Goal: Transaction & Acquisition: Purchase product/service

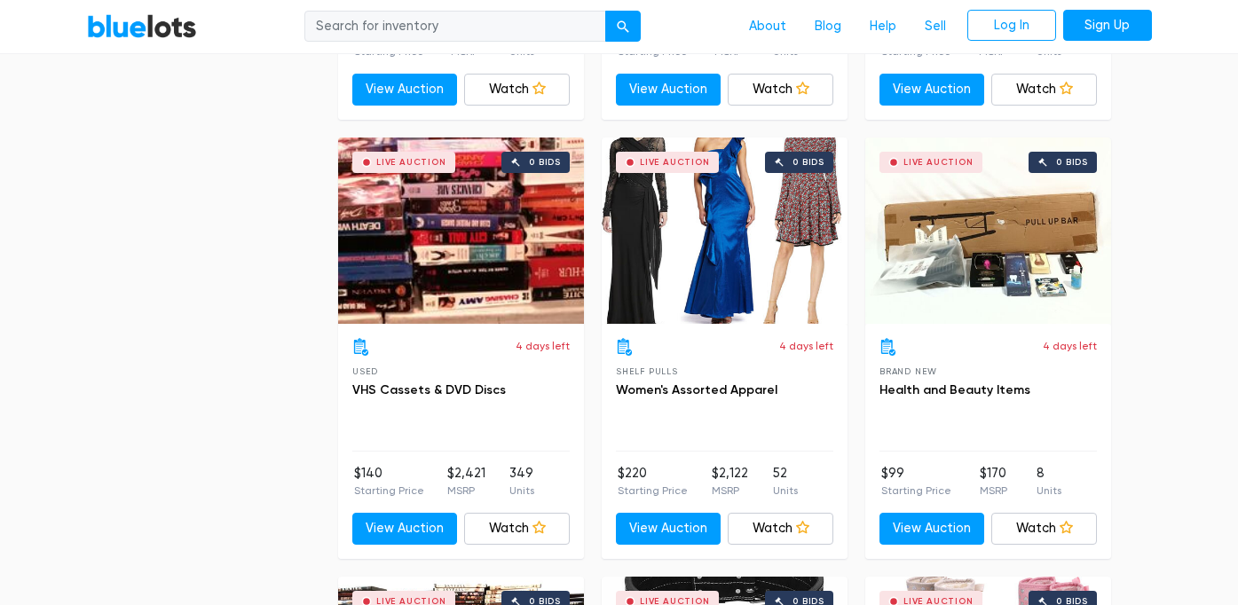
scroll to position [6178, 0]
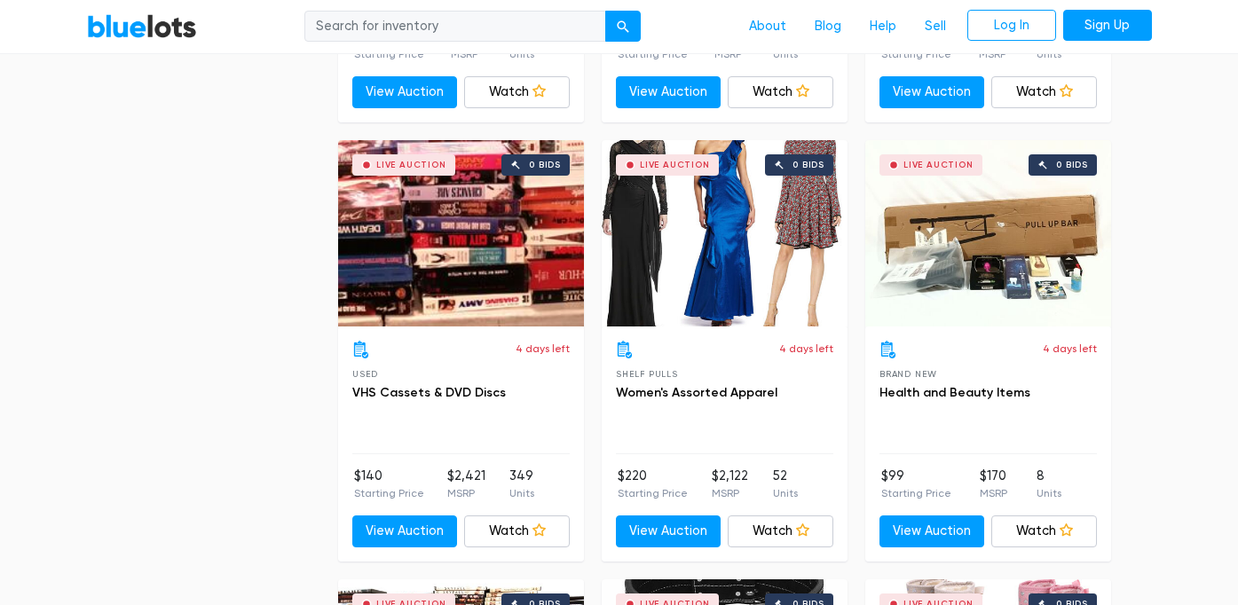
click at [481, 263] on div "Live Auction 0 bids" at bounding box center [461, 233] width 246 height 186
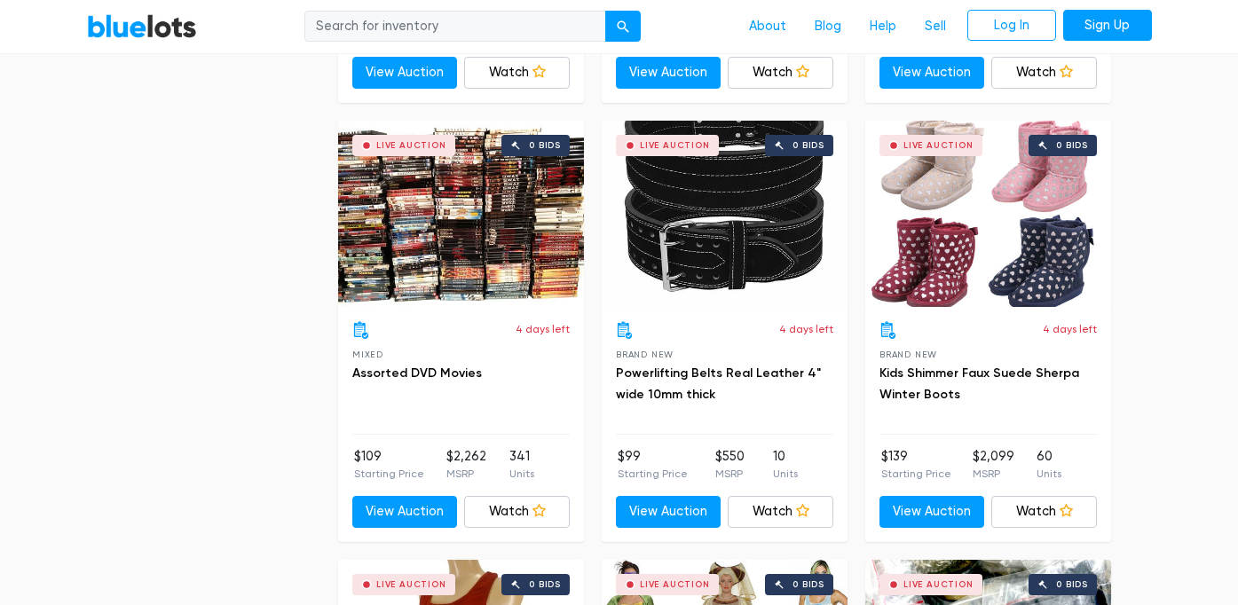
scroll to position [6592, 0]
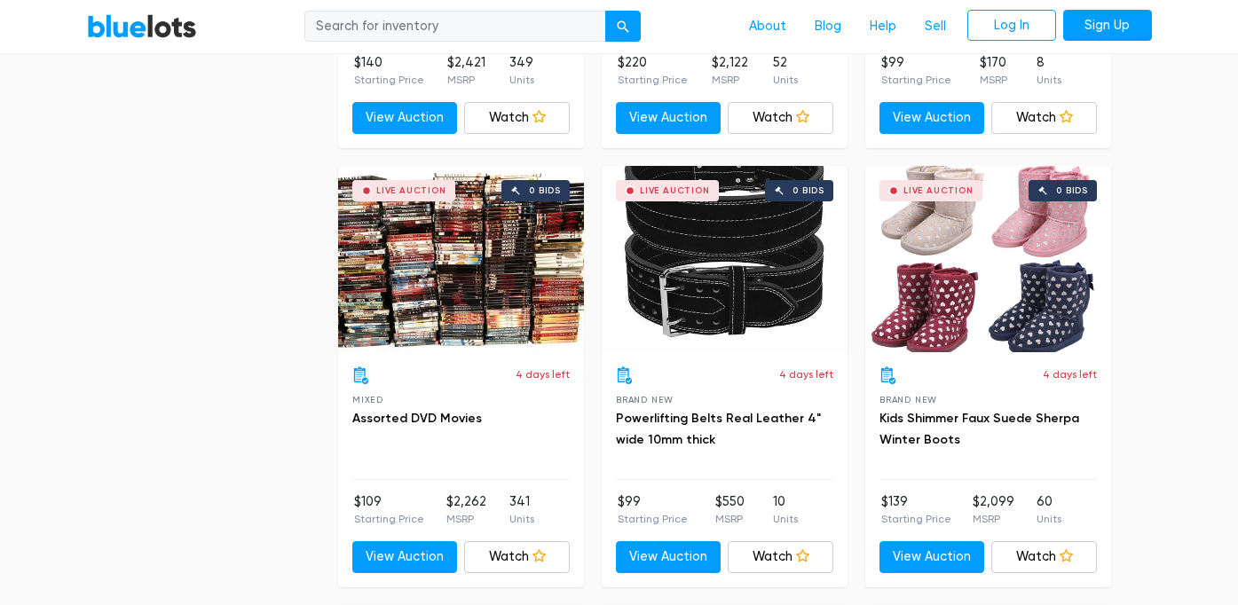
click at [748, 244] on div "Live Auction 0 bids" at bounding box center [725, 259] width 246 height 186
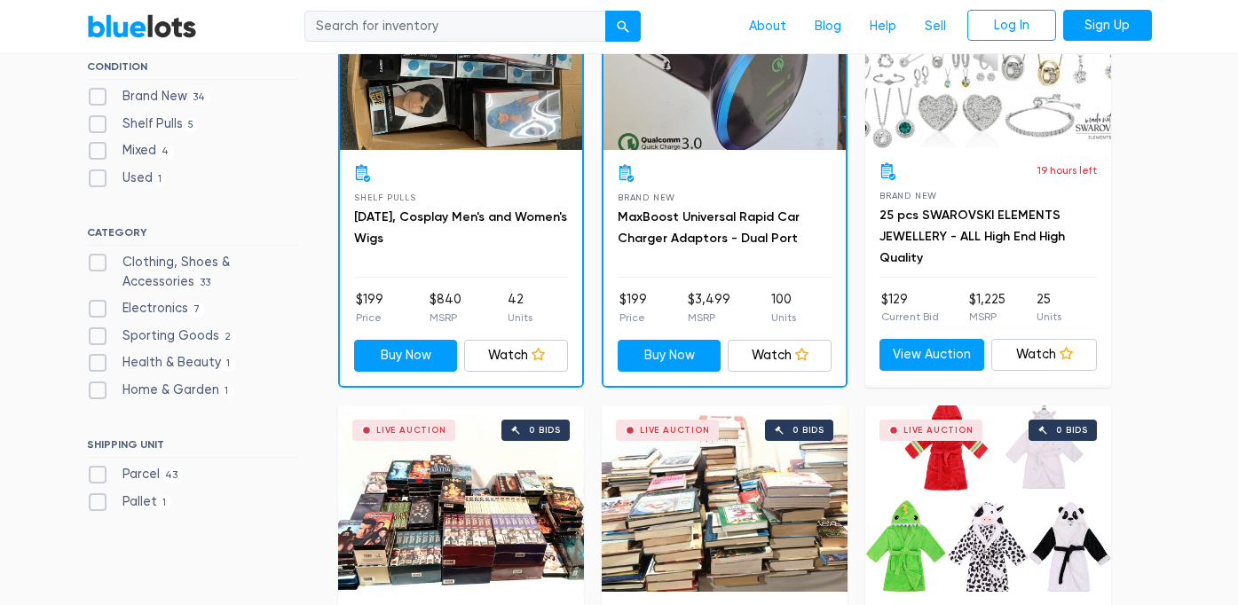
scroll to position [662, 0]
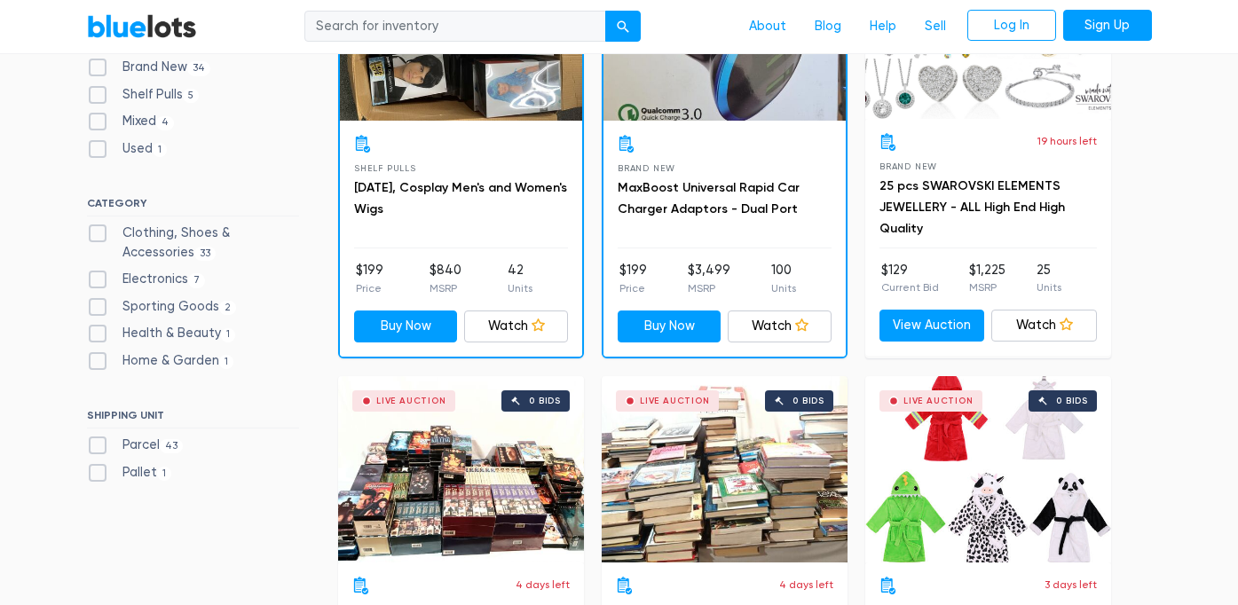
click at [144, 473] on label "Pallet 1" at bounding box center [129, 473] width 85 height 20
click at [98, 473] on input "Pallet 1" at bounding box center [93, 469] width 12 height 12
checkbox input "true"
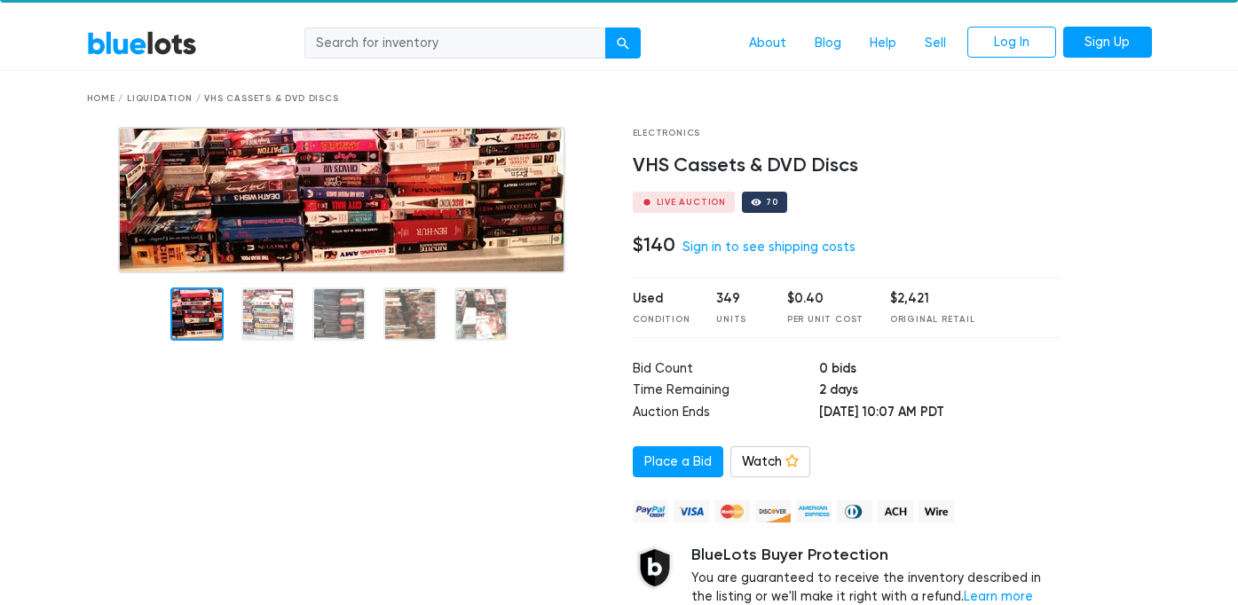
scroll to position [30, 0]
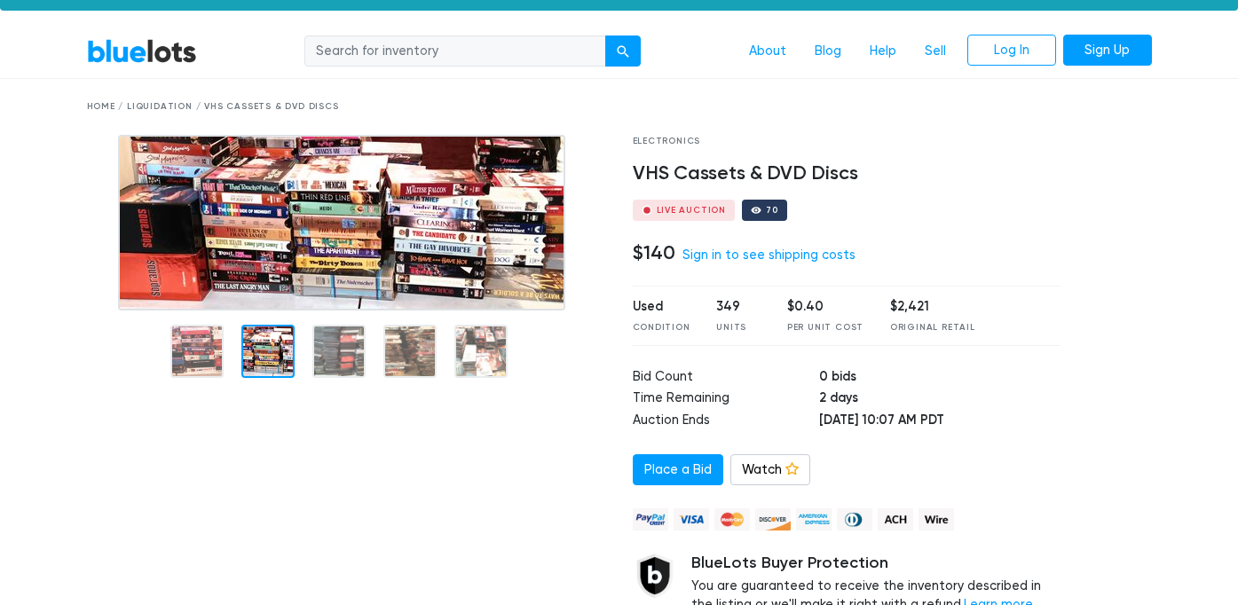
click at [326, 217] on img at bounding box center [341, 223] width 447 height 176
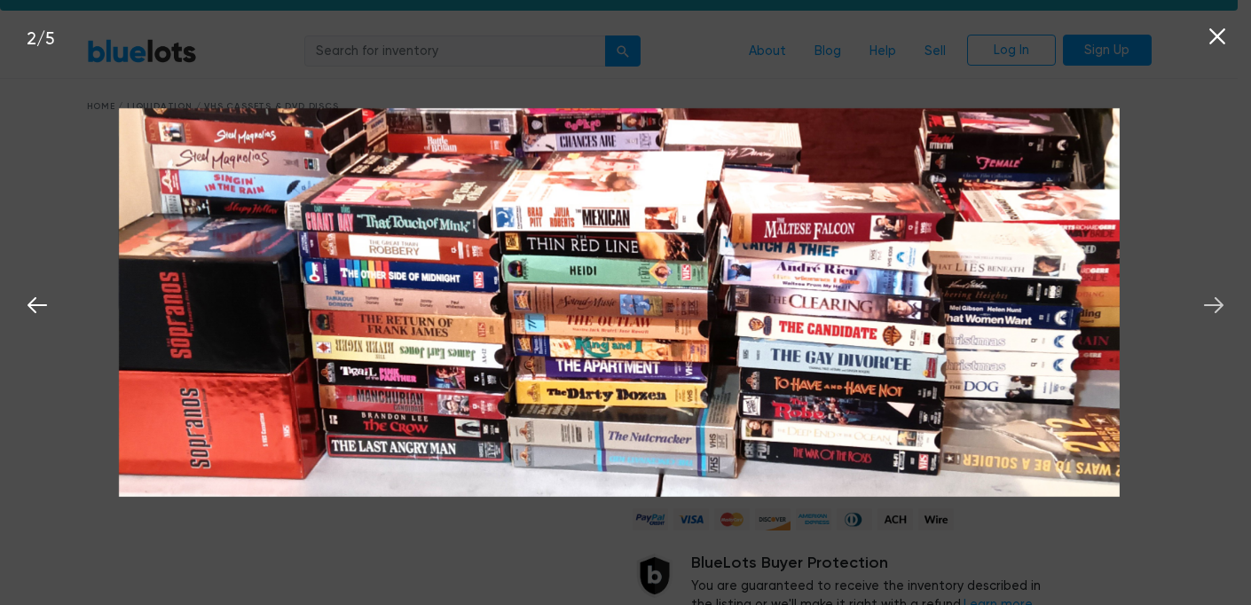
click at [1216, 305] on icon at bounding box center [1214, 305] width 20 height 16
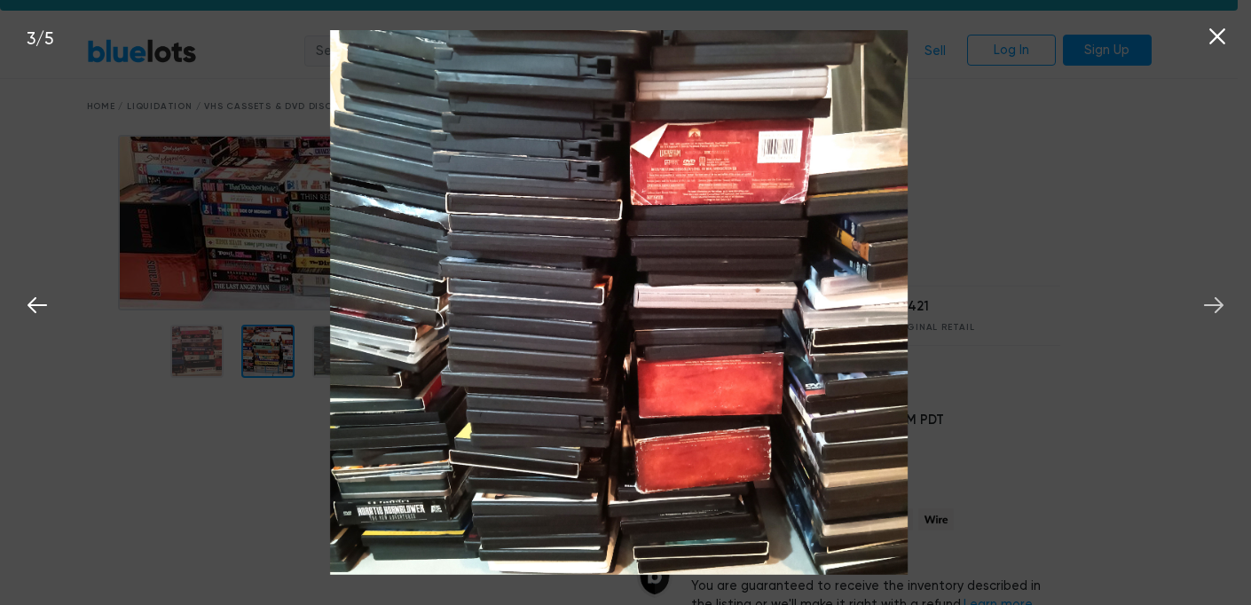
click at [1216, 305] on icon at bounding box center [1214, 305] width 20 height 16
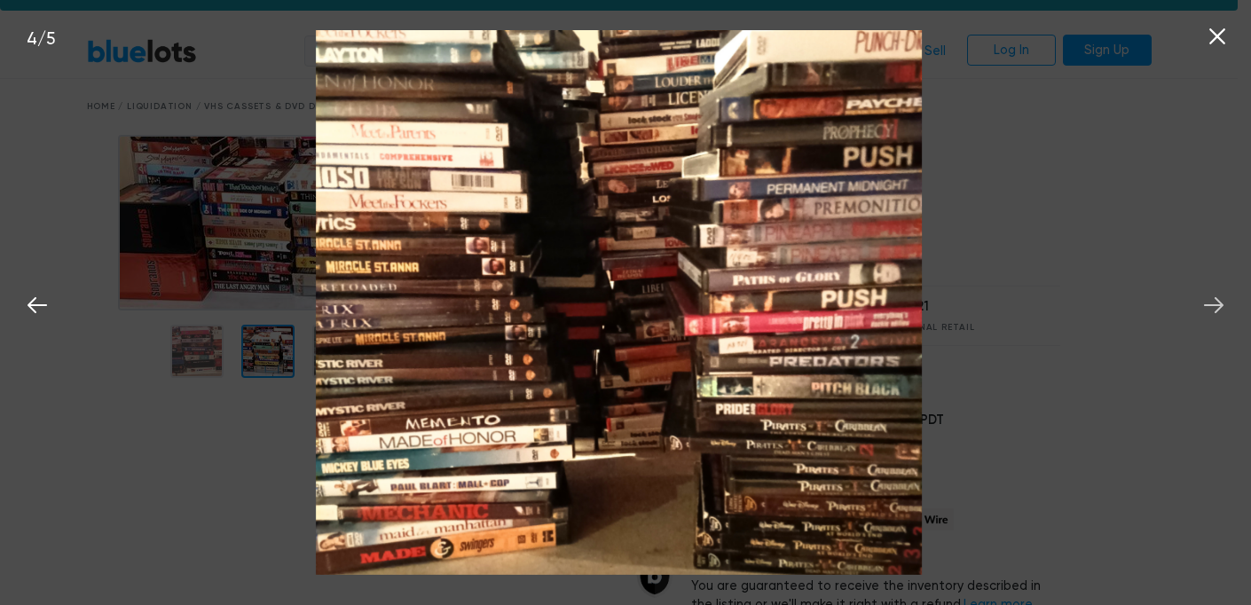
click at [1210, 303] on icon at bounding box center [1213, 305] width 27 height 27
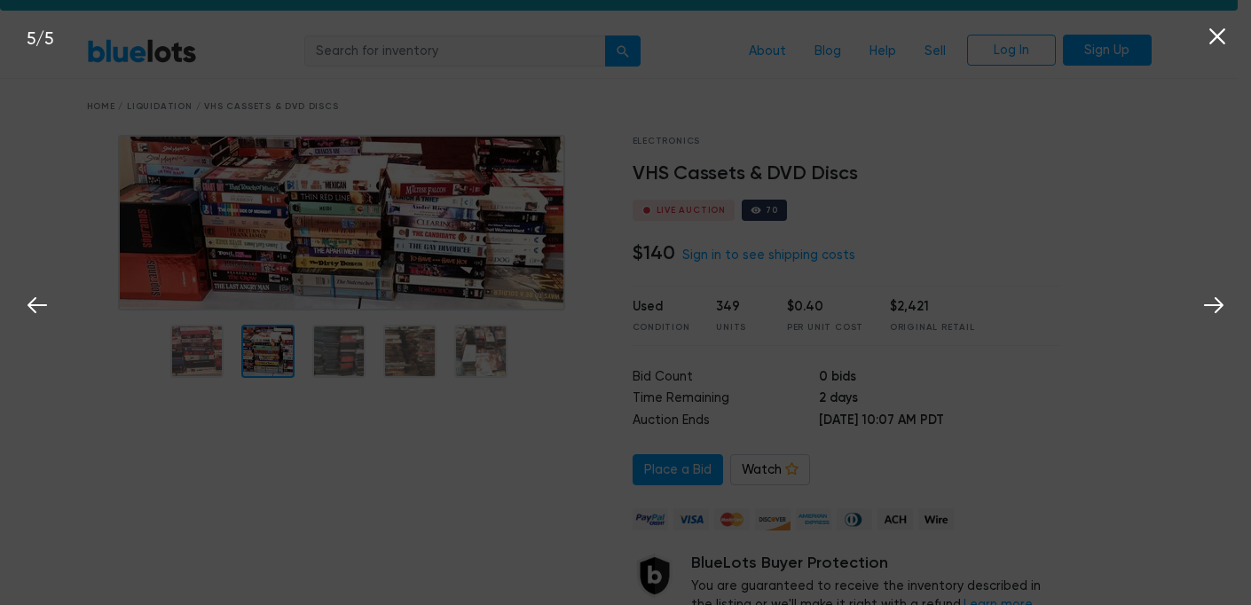
click at [1223, 31] on icon at bounding box center [1217, 36] width 16 height 16
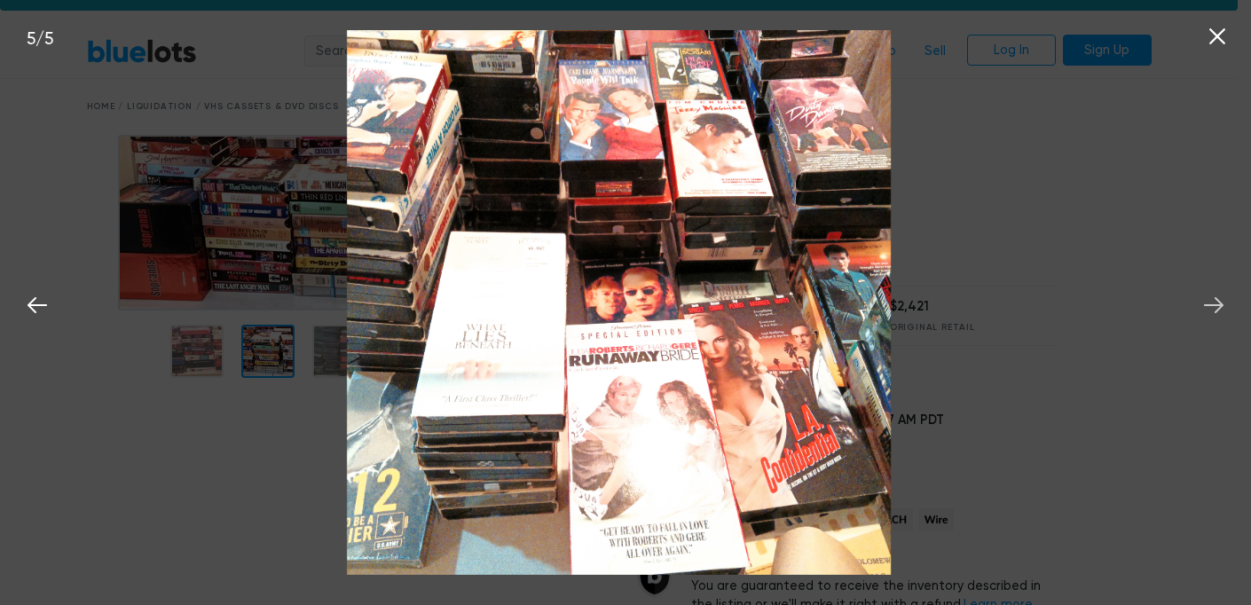
click at [1211, 304] on icon at bounding box center [1213, 305] width 27 height 27
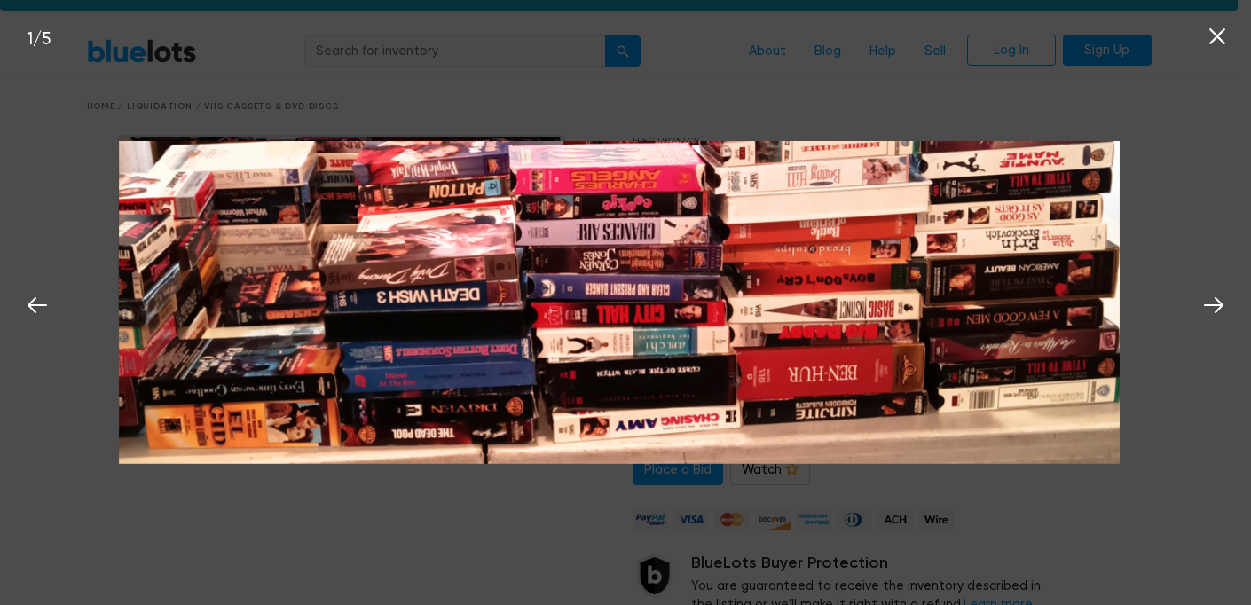
click at [1216, 32] on icon at bounding box center [1217, 36] width 27 height 27
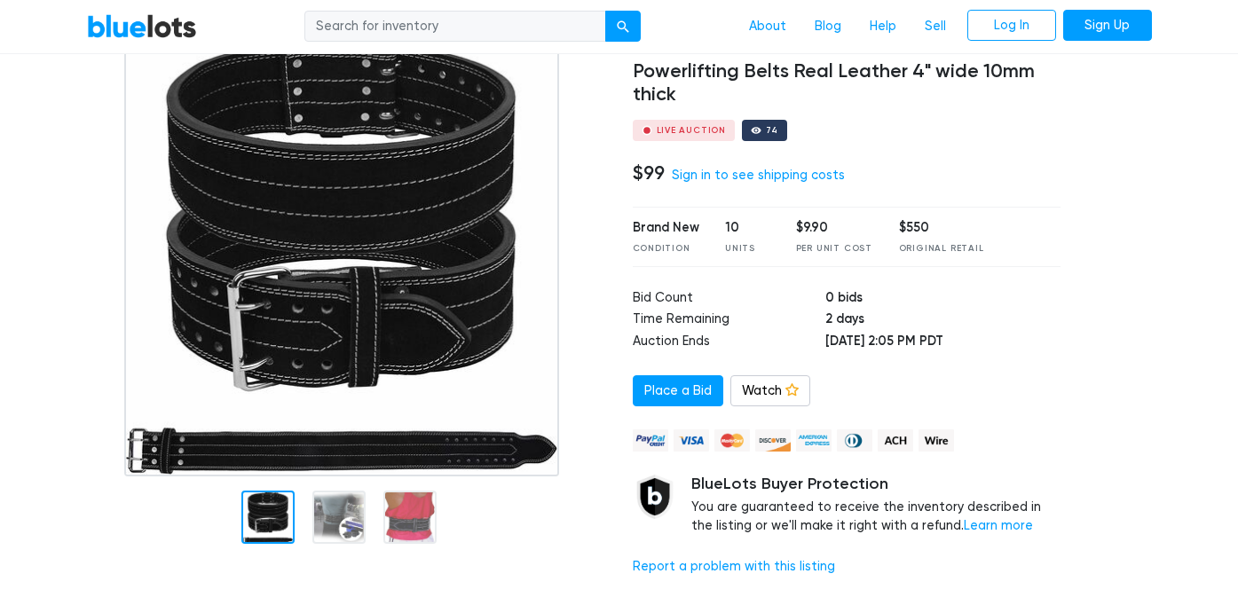
scroll to position [142, 0]
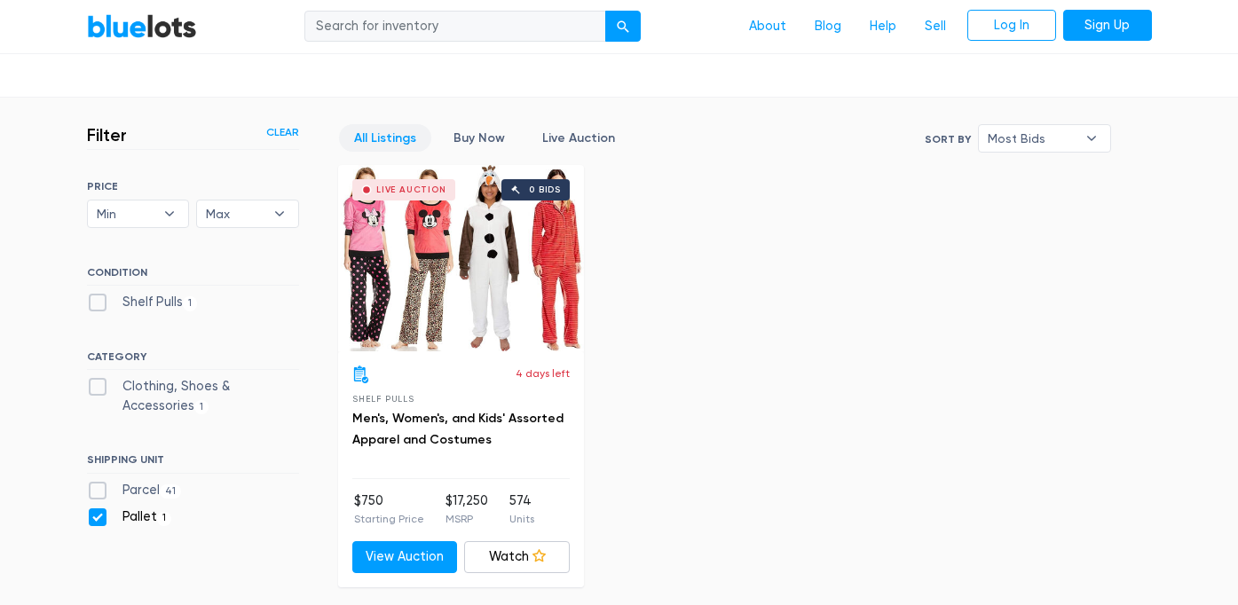
scroll to position [426, 0]
click at [491, 289] on div "Live Auction 0 bids" at bounding box center [461, 259] width 246 height 186
click at [379, 138] on link "All Listings" at bounding box center [385, 139] width 92 height 28
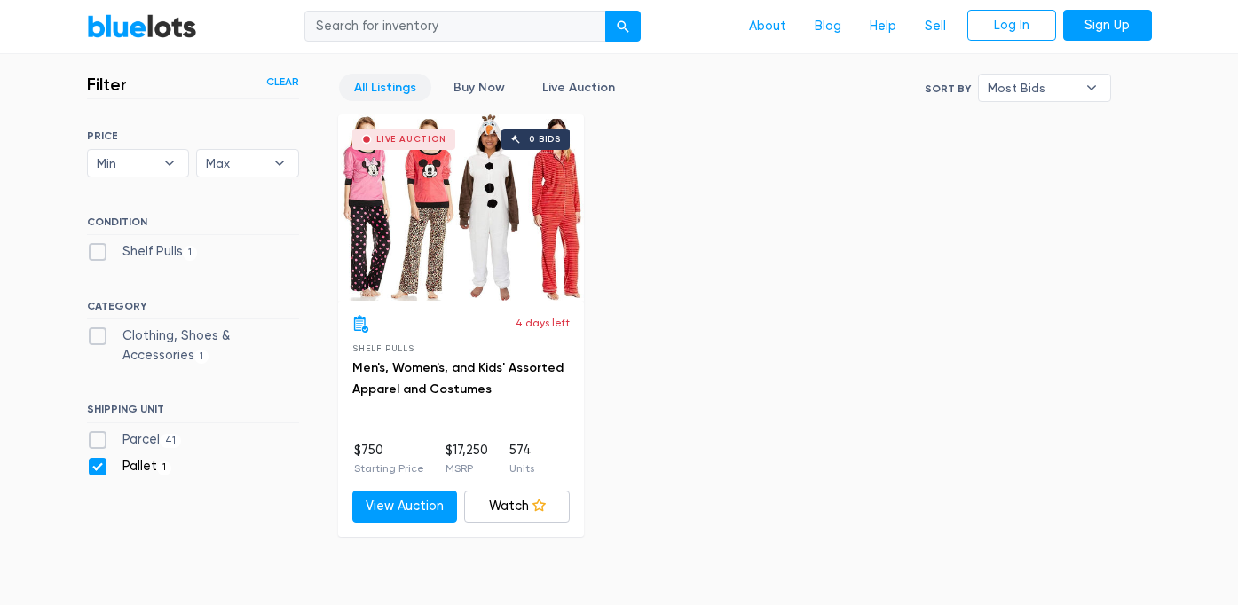
click at [98, 469] on label "Pallet 1" at bounding box center [129, 467] width 85 height 20
click at [98, 468] on input "Pallet 1" at bounding box center [93, 463] width 12 height 12
checkbox input "false"
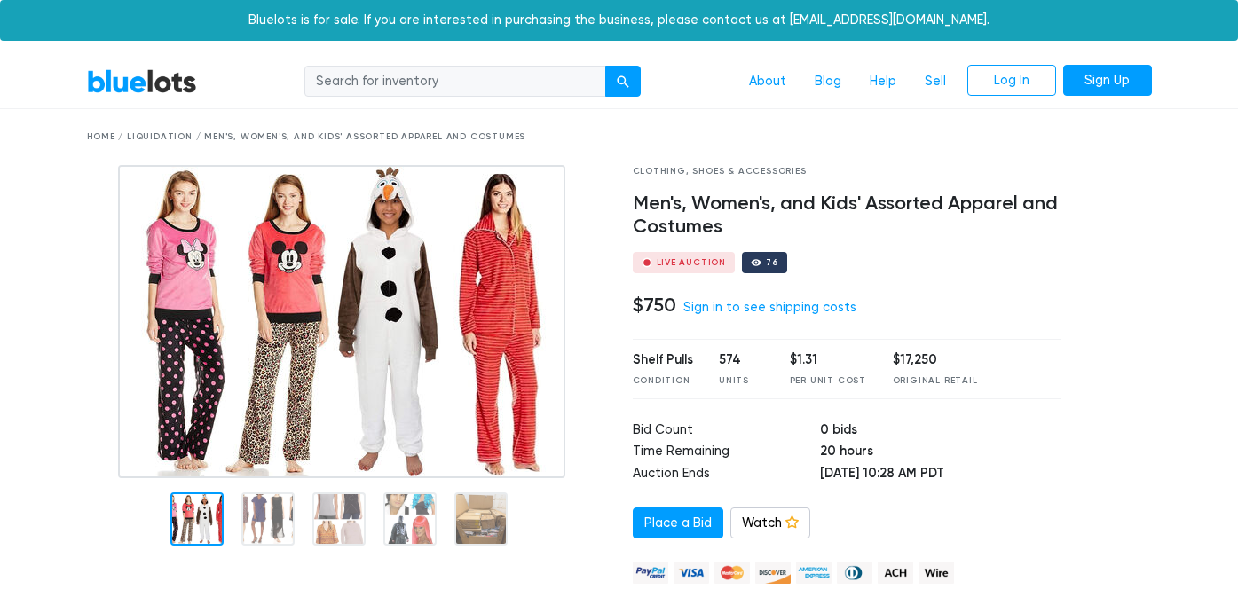
click at [333, 293] on img at bounding box center [341, 321] width 447 height 313
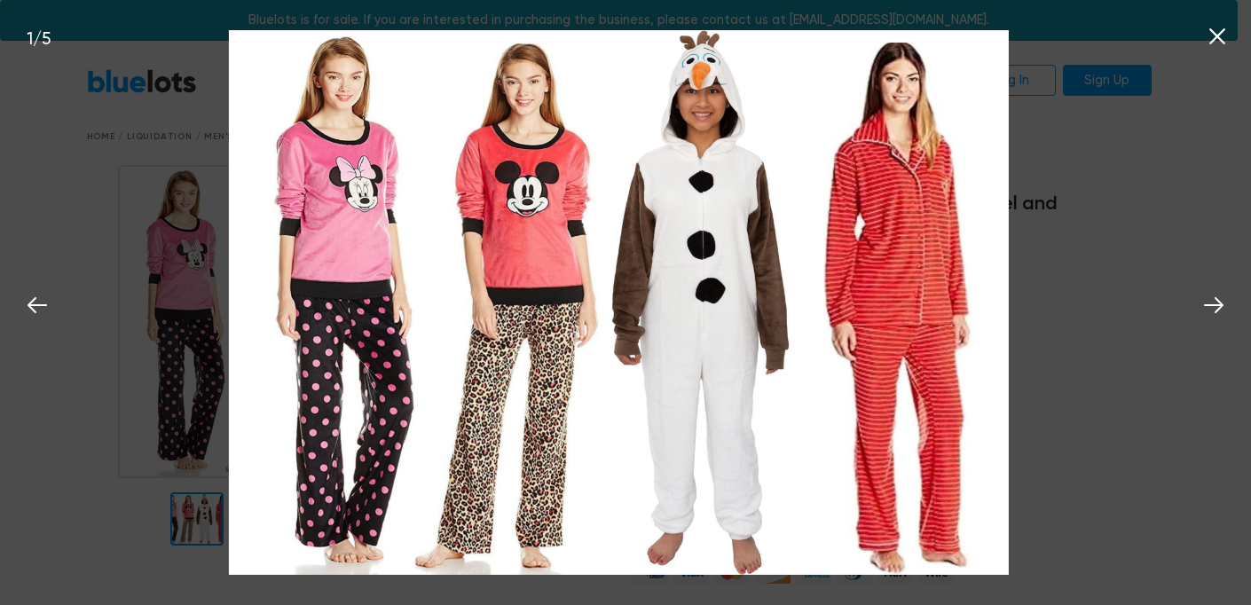
click at [1229, 38] on icon at bounding box center [1217, 36] width 27 height 27
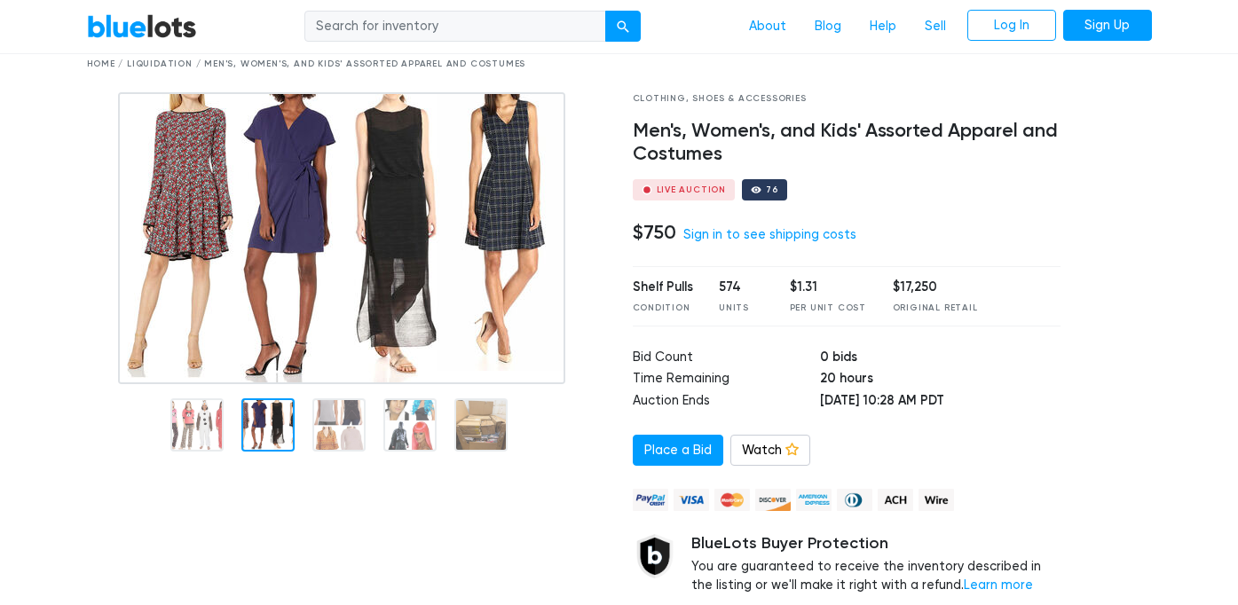
scroll to position [72, 0]
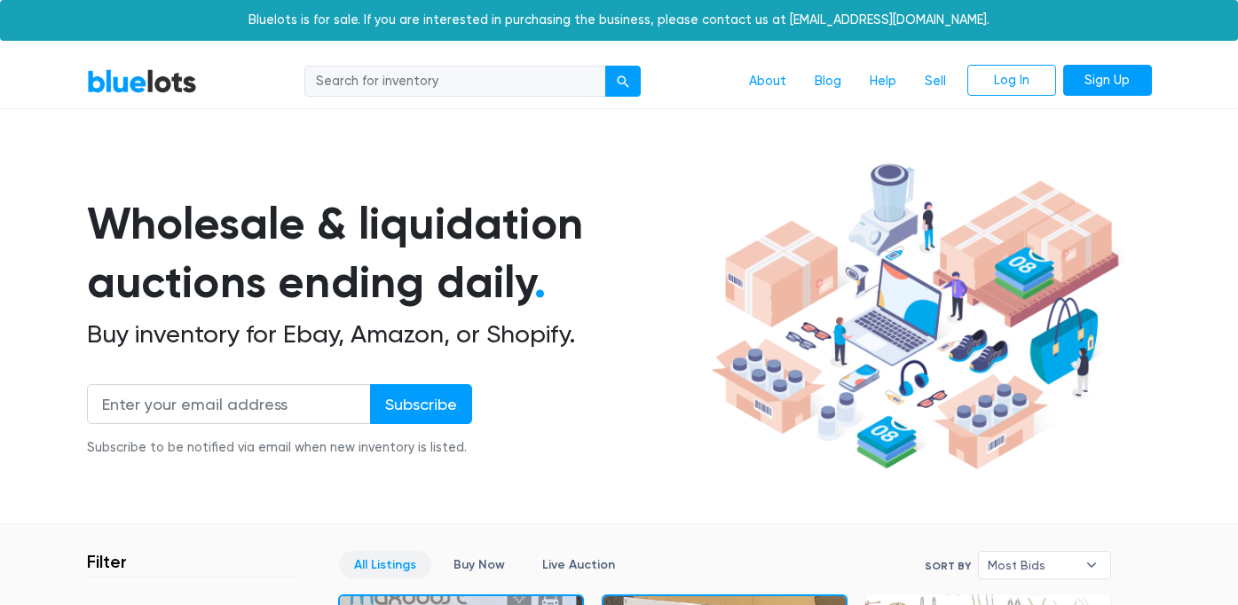
scroll to position [477, 0]
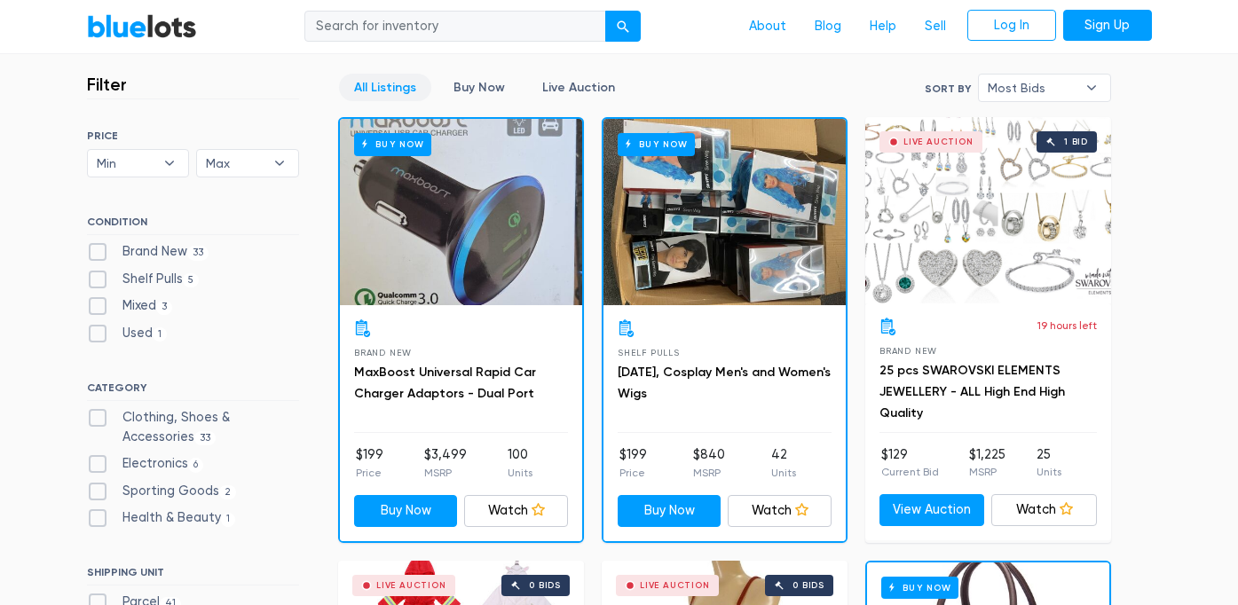
click at [156, 278] on label "Shelf Pulls 5" at bounding box center [143, 280] width 113 height 20
click at [98, 278] on Pulls"] "Shelf Pulls 5" at bounding box center [93, 276] width 12 height 12
checkbox Pulls"] "true"
